Goal: Information Seeking & Learning: Learn about a topic

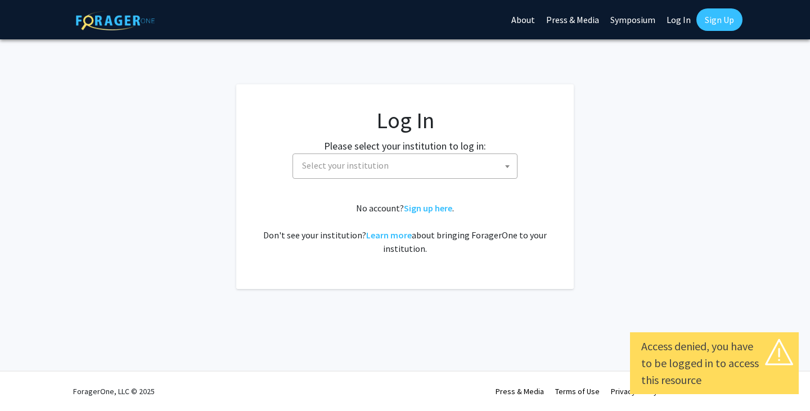
select select
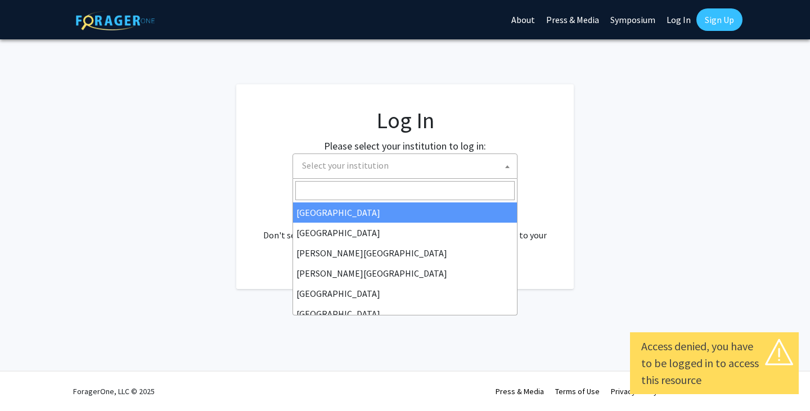
click at [407, 163] on span "Select your institution" at bounding box center [407, 165] width 219 height 23
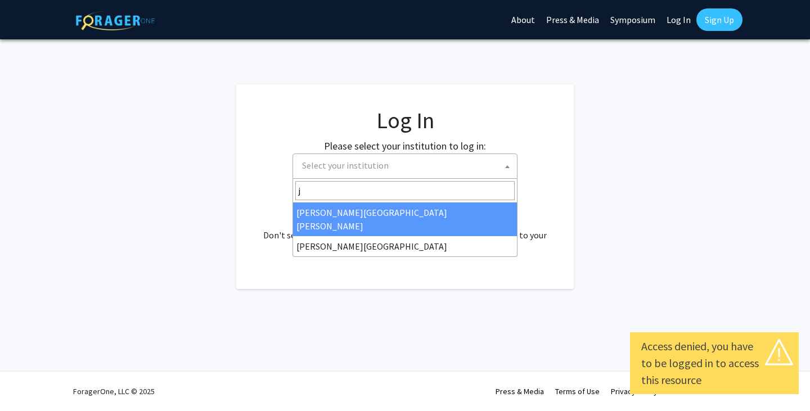
type input "j"
select select "1"
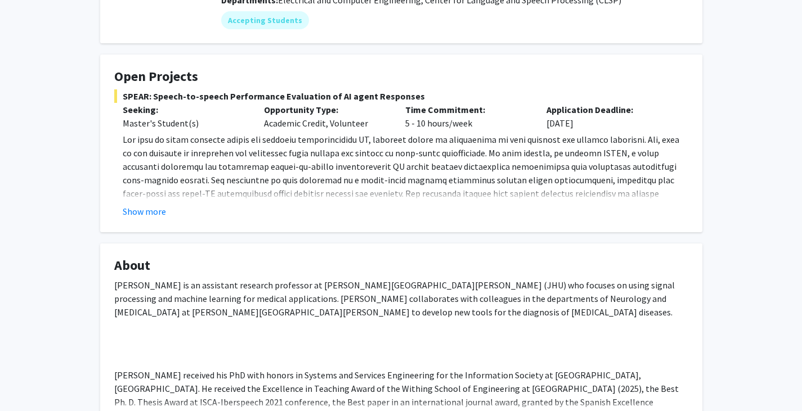
scroll to position [150, 0]
click at [147, 213] on button "Show more" at bounding box center [144, 211] width 43 height 14
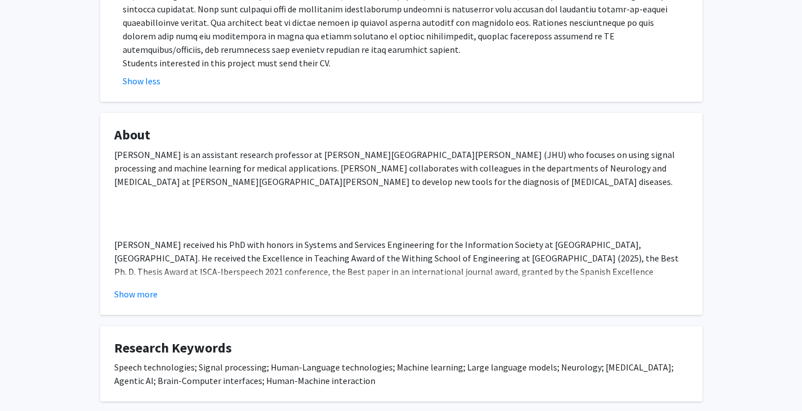
scroll to position [389, 0]
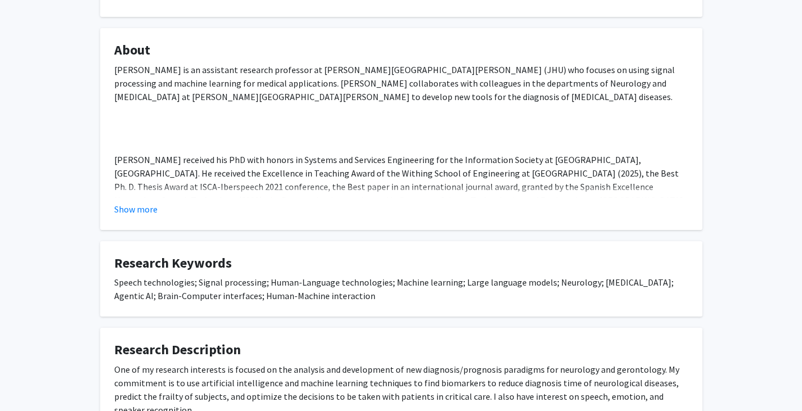
click at [476, 181] on p "[PERSON_NAME] received his PhD with honors in Systems and Services Engineering …" at bounding box center [401, 193] width 574 height 81
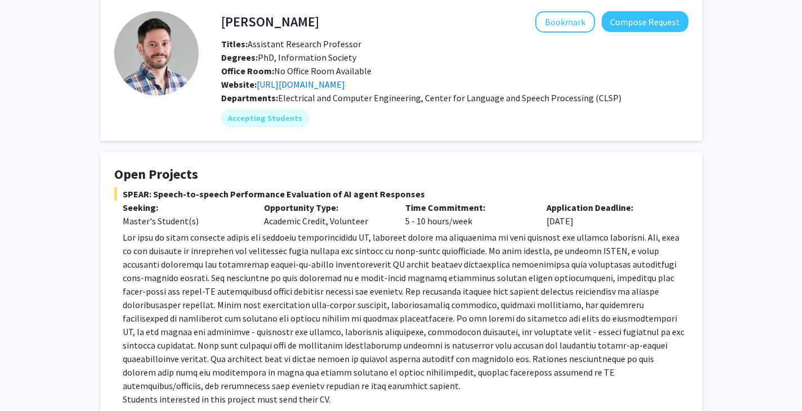
scroll to position [0, 0]
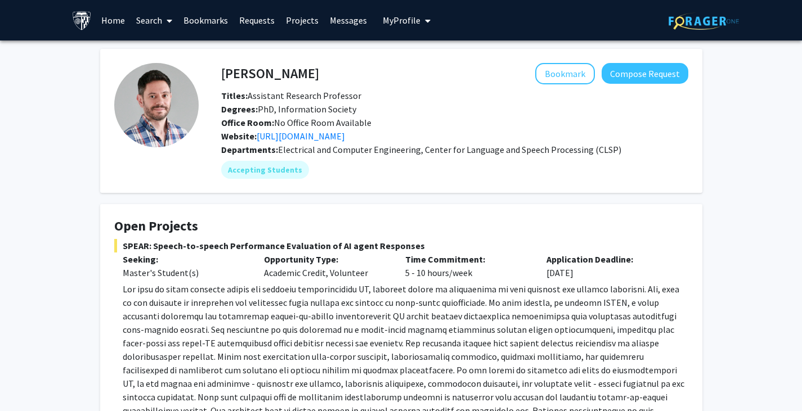
click at [112, 23] on link "Home" at bounding box center [113, 20] width 35 height 39
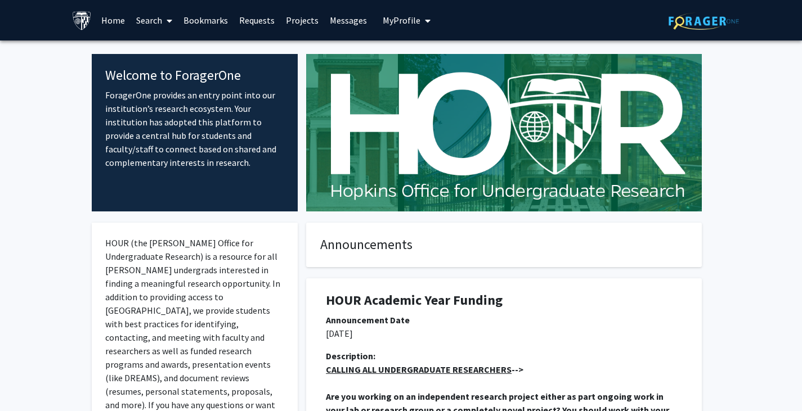
click at [158, 15] on link "Search" at bounding box center [154, 20] width 47 height 39
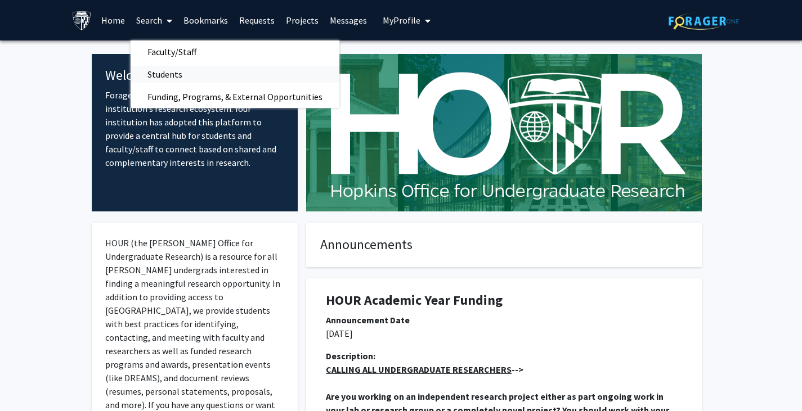
click at [165, 70] on span "Students" at bounding box center [165, 74] width 69 height 23
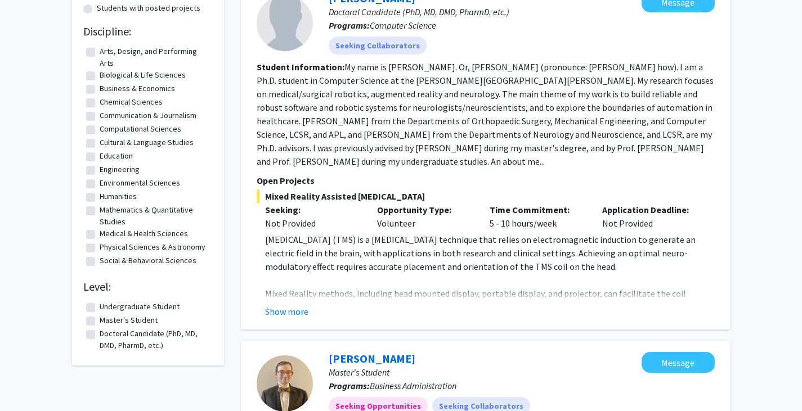
scroll to position [134, 0]
click at [100, 320] on label "Master's Student" at bounding box center [129, 320] width 58 height 12
click at [100, 320] on input "Master's Student" at bounding box center [103, 317] width 7 height 7
checkbox input "true"
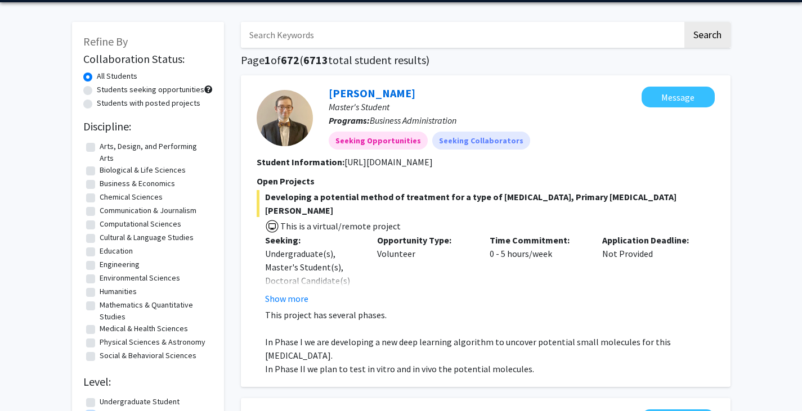
scroll to position [39, 0]
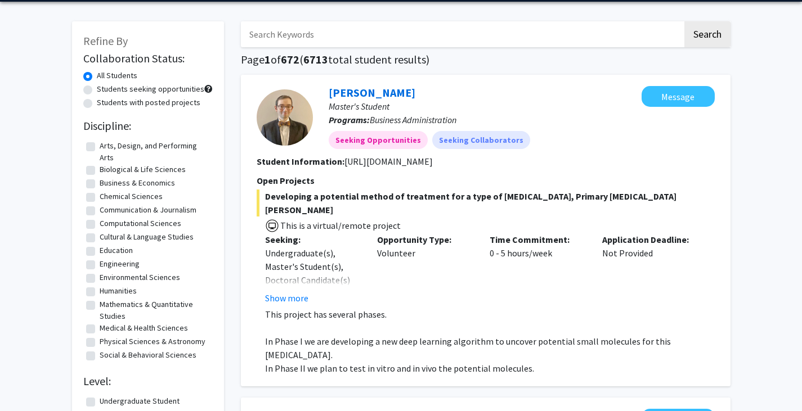
click at [100, 269] on label "Engineering" at bounding box center [120, 264] width 40 height 12
click at [100, 266] on input "Engineering" at bounding box center [103, 261] width 7 height 7
checkbox input "true"
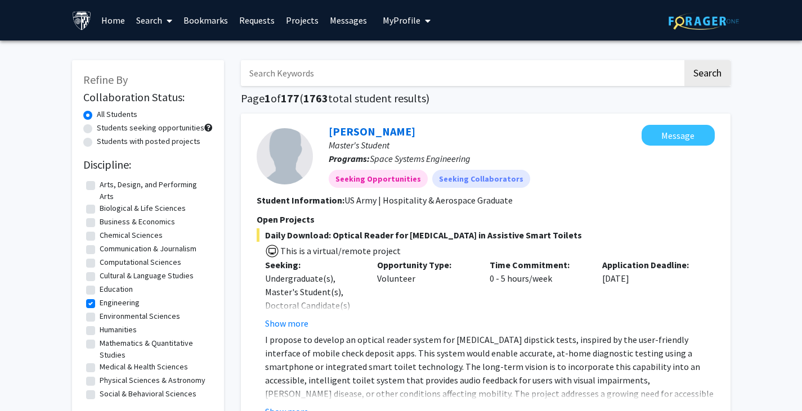
click at [314, 78] on input "Search Keywords" at bounding box center [462, 73] width 442 height 26
type input "image"
click at [727, 70] on button "Search" at bounding box center [707, 73] width 46 height 26
checkbox input "false"
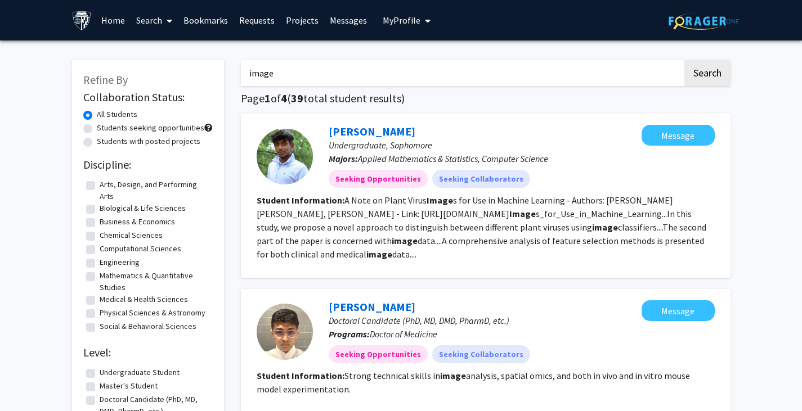
drag, startPoint x: 310, startPoint y: 66, endPoint x: 218, endPoint y: 87, distance: 94.6
type input "computer vision"
click at [684, 60] on button "Search" at bounding box center [707, 73] width 46 height 26
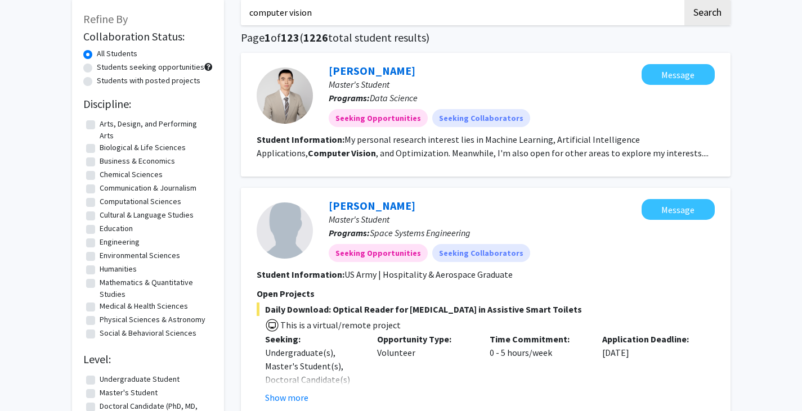
scroll to position [61, 0]
click at [100, 244] on label "Engineering" at bounding box center [120, 242] width 40 height 12
click at [100, 243] on input "Engineering" at bounding box center [103, 239] width 7 height 7
checkbox input "true"
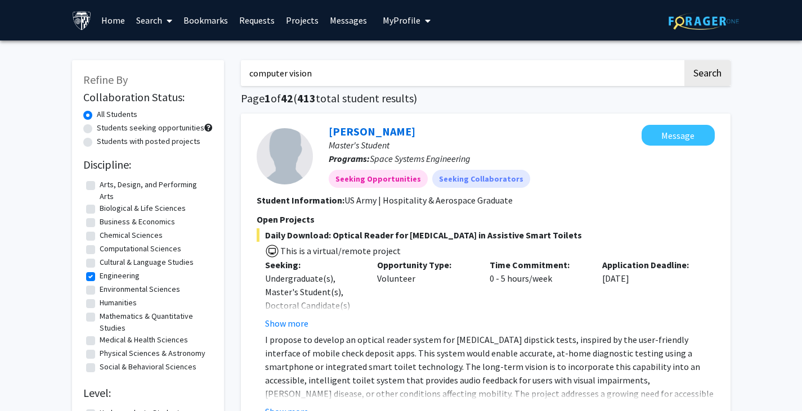
drag, startPoint x: 343, startPoint y: 71, endPoint x: 79, endPoint y: 134, distance: 270.7
click at [690, 73] on button "Search" at bounding box center [707, 73] width 46 height 26
checkbox input "false"
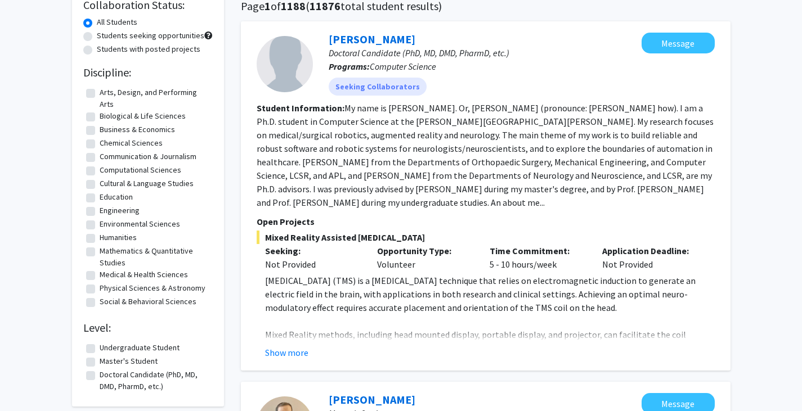
scroll to position [93, 0]
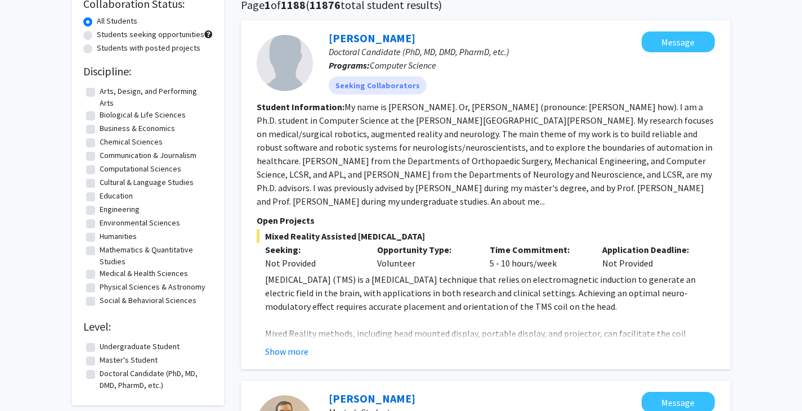
click at [100, 199] on label "Education" at bounding box center [116, 196] width 33 height 12
click at [100, 197] on input "Education" at bounding box center [103, 193] width 7 height 7
checkbox input "true"
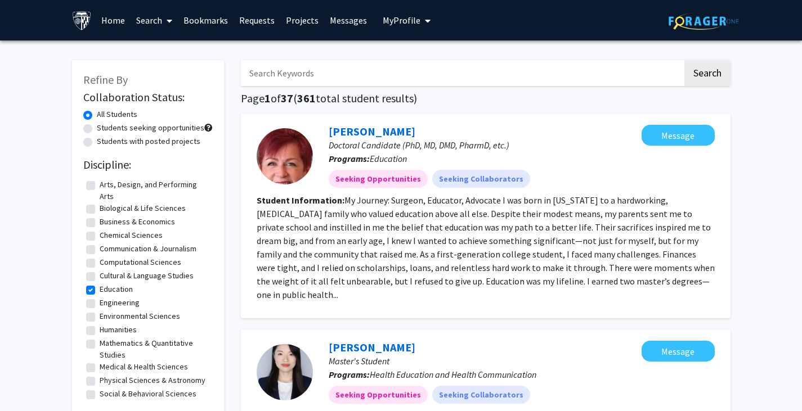
click at [100, 293] on label "Education" at bounding box center [116, 290] width 33 height 12
click at [100, 291] on input "Education" at bounding box center [103, 287] width 7 height 7
checkbox input "false"
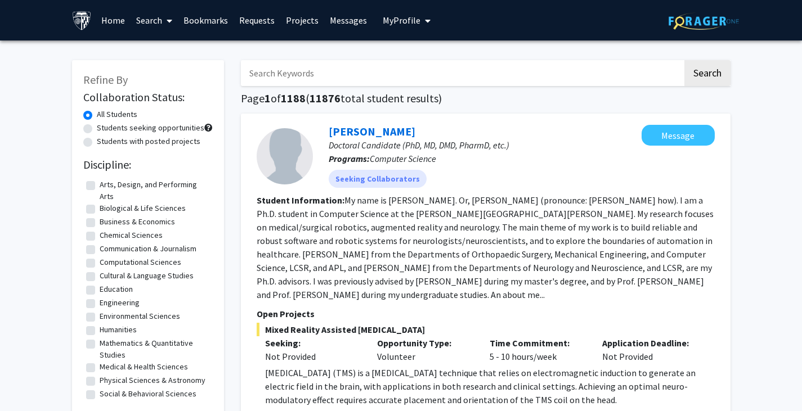
click at [91, 308] on fg-checkbox "Engineering Engineering" at bounding box center [148, 304] width 124 height 14
click at [100, 307] on label "Engineering" at bounding box center [120, 303] width 40 height 12
click at [100, 304] on input "Engineering" at bounding box center [103, 300] width 7 height 7
checkbox input "true"
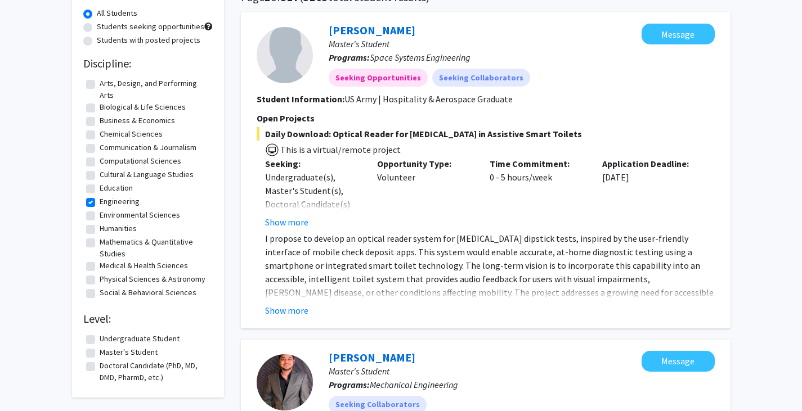
scroll to position [144, 0]
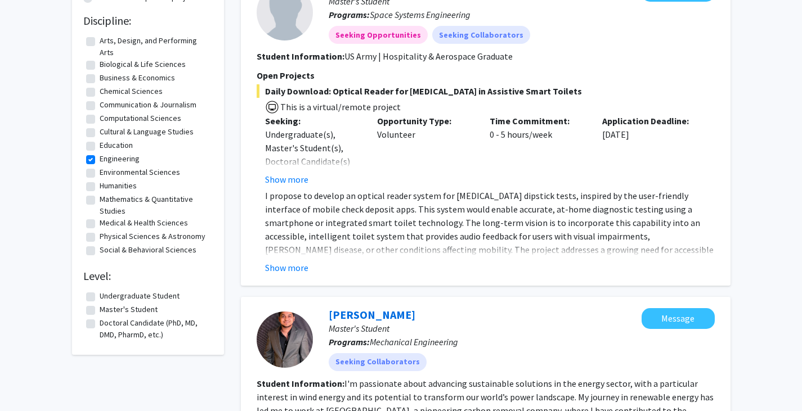
click at [100, 313] on label "Master's Student" at bounding box center [129, 310] width 58 height 12
click at [100, 311] on input "Master's Student" at bounding box center [103, 307] width 7 height 7
checkbox input "true"
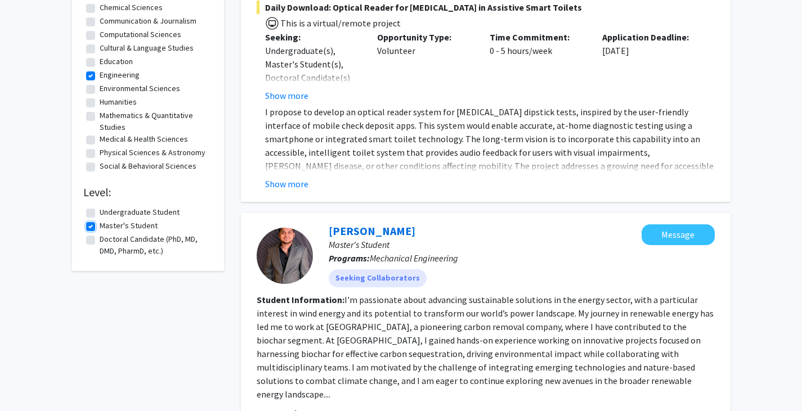
scroll to position [228, 0]
